Goal: Find specific page/section: Find specific page/section

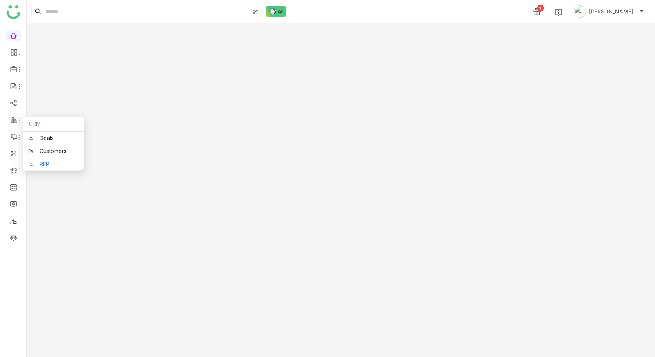
click at [43, 162] on link "RFP" at bounding box center [53, 164] width 50 height 5
click at [161, 89] on div at bounding box center [341, 190] width 628 height 334
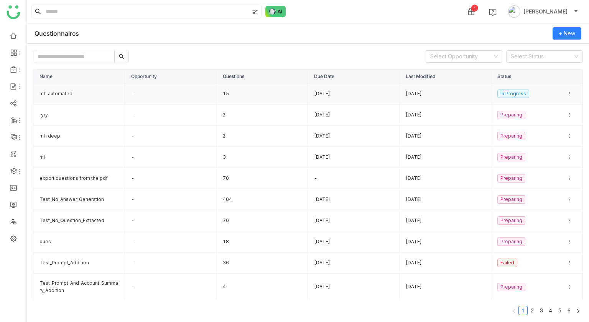
click at [99, 101] on td "ml-automated" at bounding box center [79, 93] width 92 height 21
click at [63, 94] on td "ml-automated" at bounding box center [79, 93] width 92 height 21
